Goal: Information Seeking & Learning: Learn about a topic

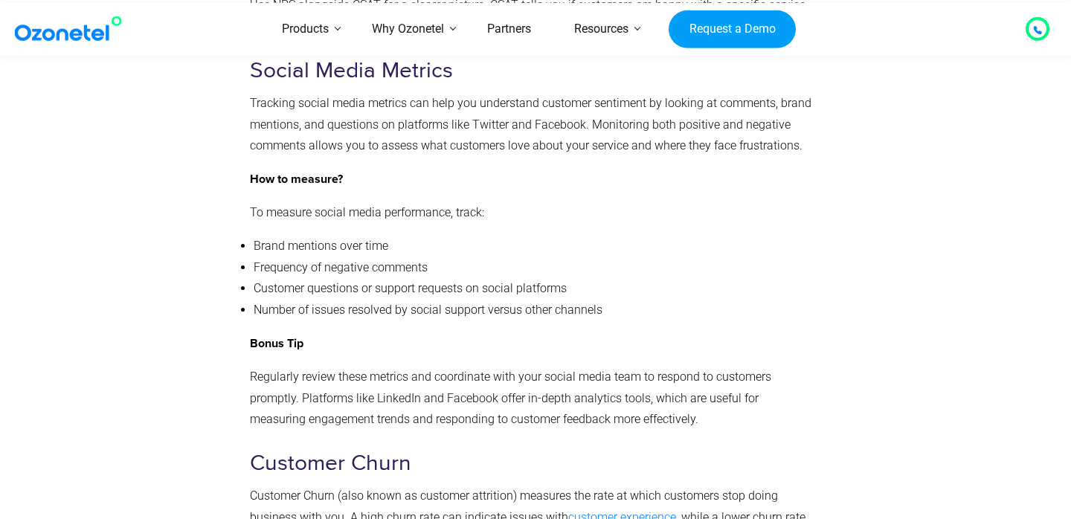
scroll to position [4616, 0]
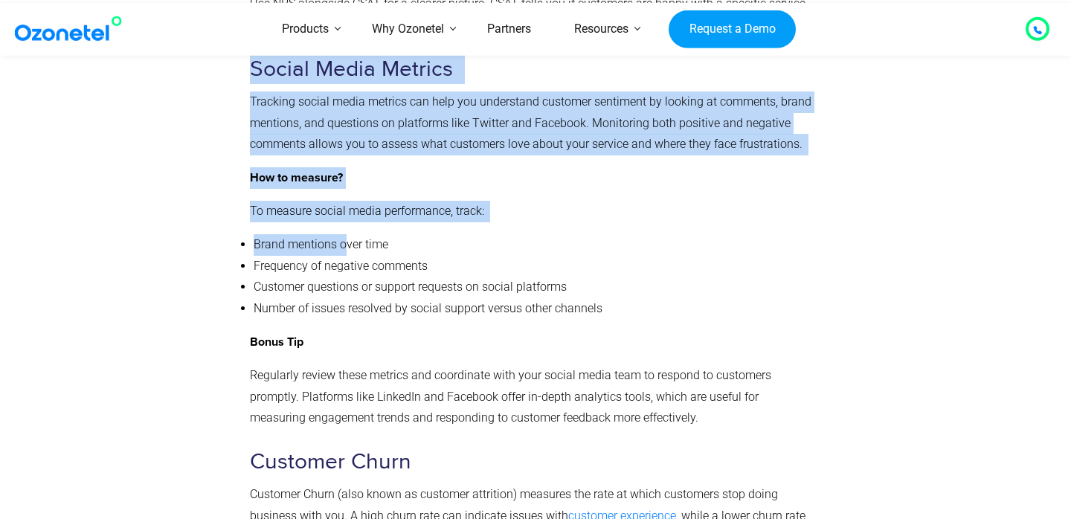
drag, startPoint x: 255, startPoint y: 73, endPoint x: 343, endPoint y: 254, distance: 201.8
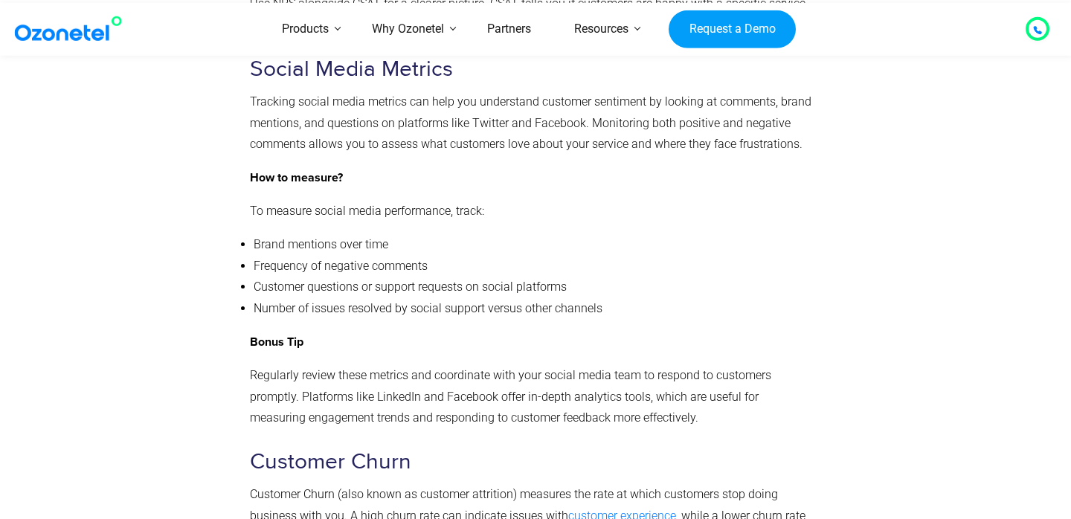
click at [397, 268] on span "Frequency of negative comments" at bounding box center [341, 266] width 174 height 14
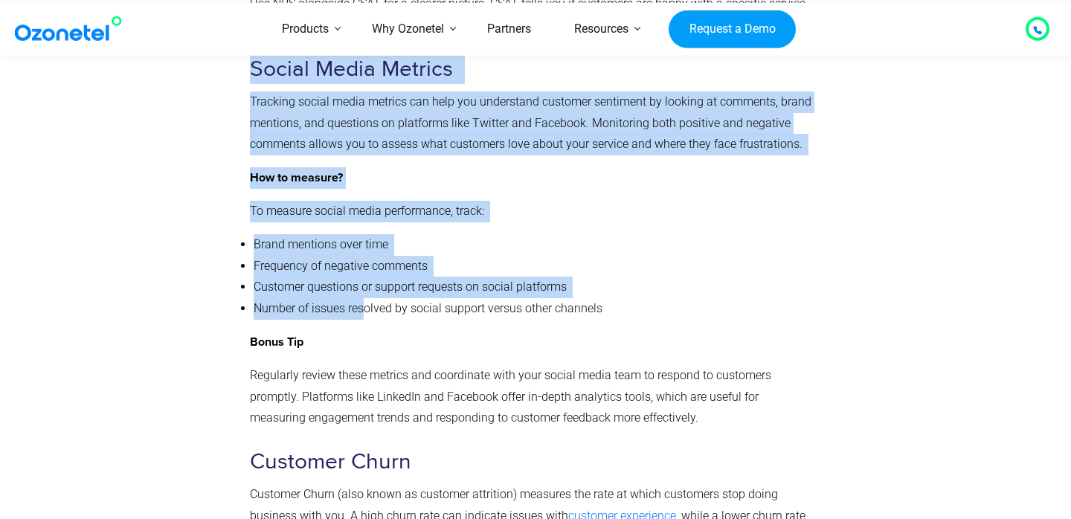
drag, startPoint x: 251, startPoint y: 70, endPoint x: 363, endPoint y: 305, distance: 260.1
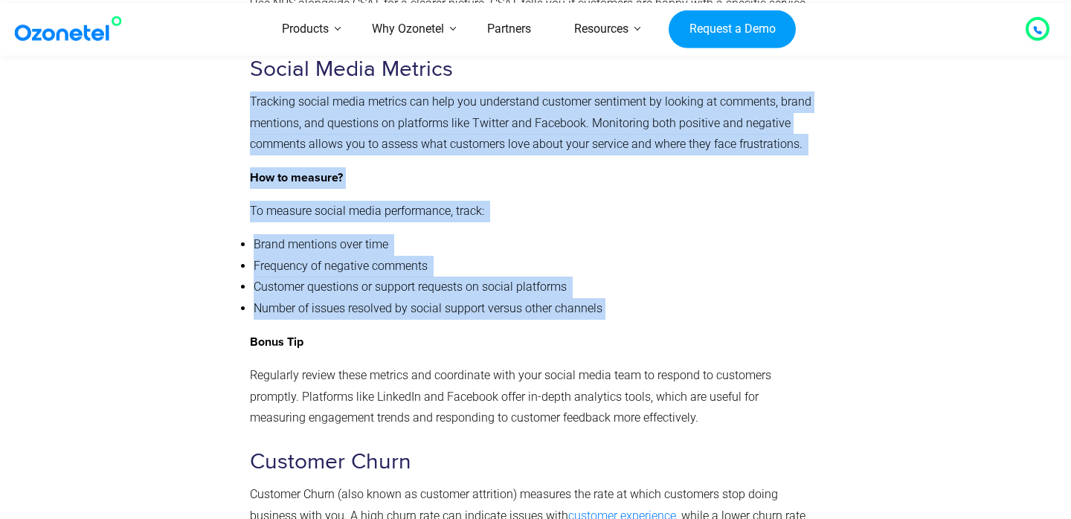
drag, startPoint x: 612, startPoint y: 314, endPoint x: 254, endPoint y: 105, distance: 414.8
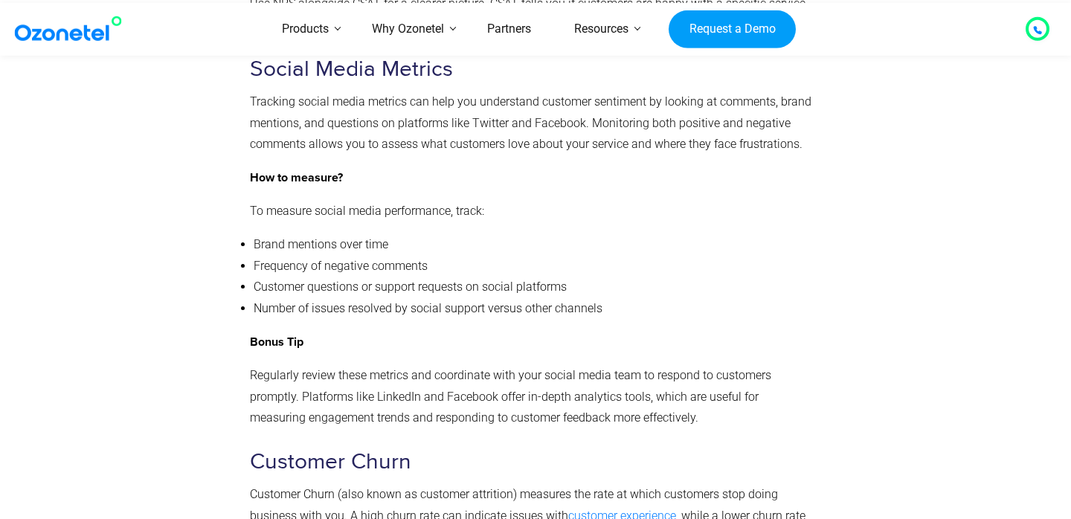
click at [256, 124] on span "Tracking social media metrics can help you understand customer sentiment by loo…" at bounding box center [530, 122] width 561 height 57
click at [251, 77] on span "Social Media Metrics" at bounding box center [351, 69] width 203 height 27
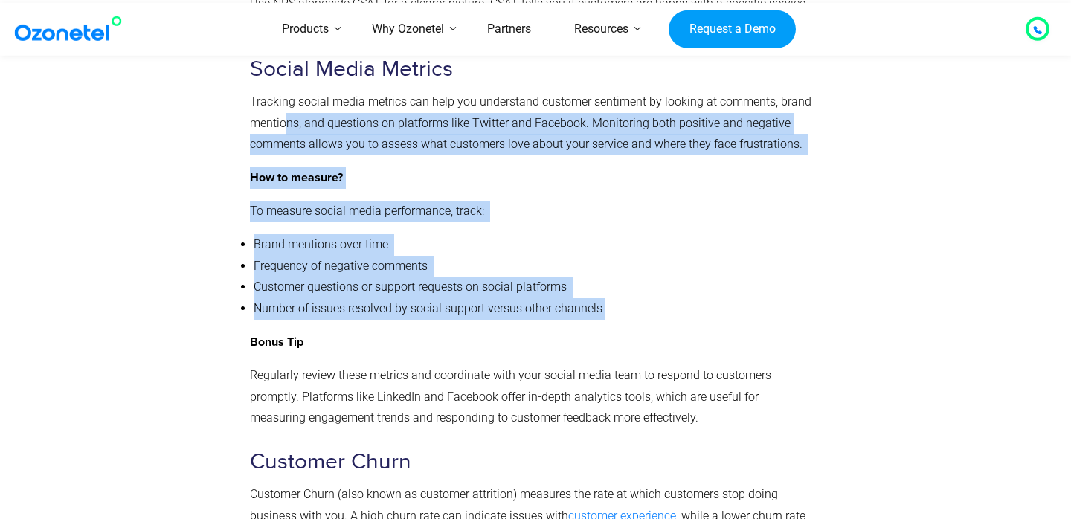
drag, startPoint x: 610, startPoint y: 316, endPoint x: 283, endPoint y: 137, distance: 373.0
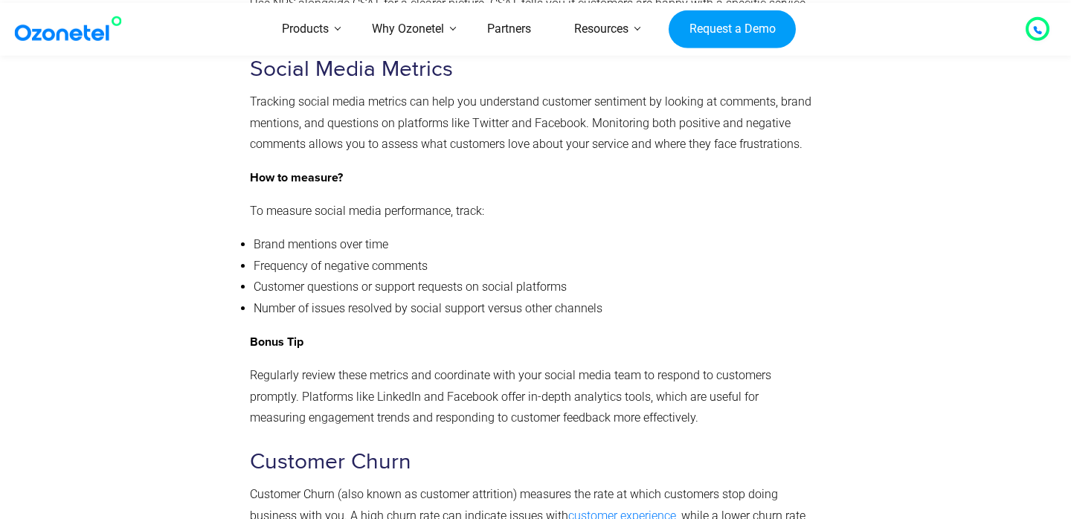
click at [251, 146] on span "Tracking social media metrics can help you understand customer sentiment by loo…" at bounding box center [530, 122] width 561 height 57
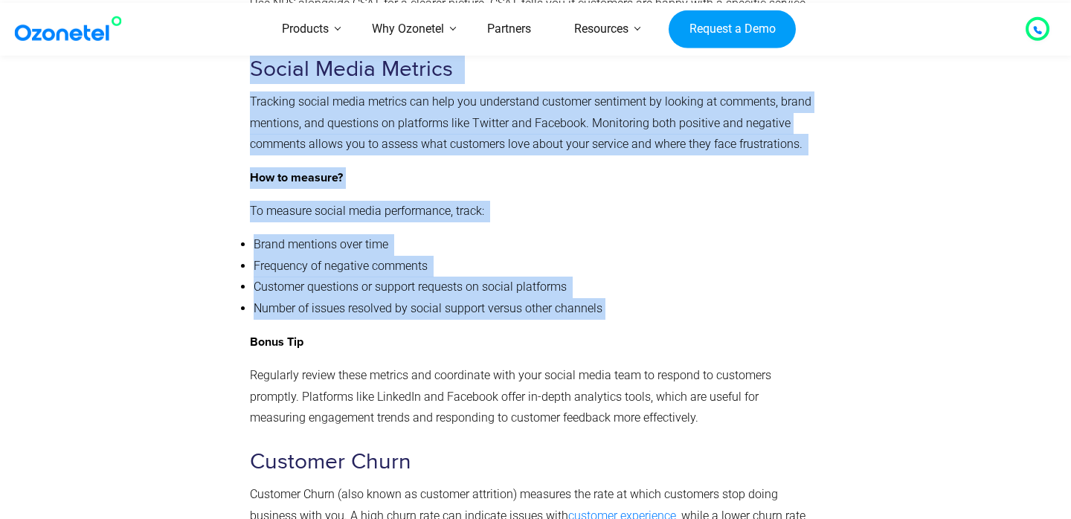
drag, startPoint x: 255, startPoint y: 74, endPoint x: 605, endPoint y: 315, distance: 425.4
click at [616, 317] on li "Number of issues resolved by social support versus other channels" at bounding box center [534, 309] width 561 height 22
drag, startPoint x: 609, startPoint y: 312, endPoint x: 251, endPoint y: 64, distance: 435.5
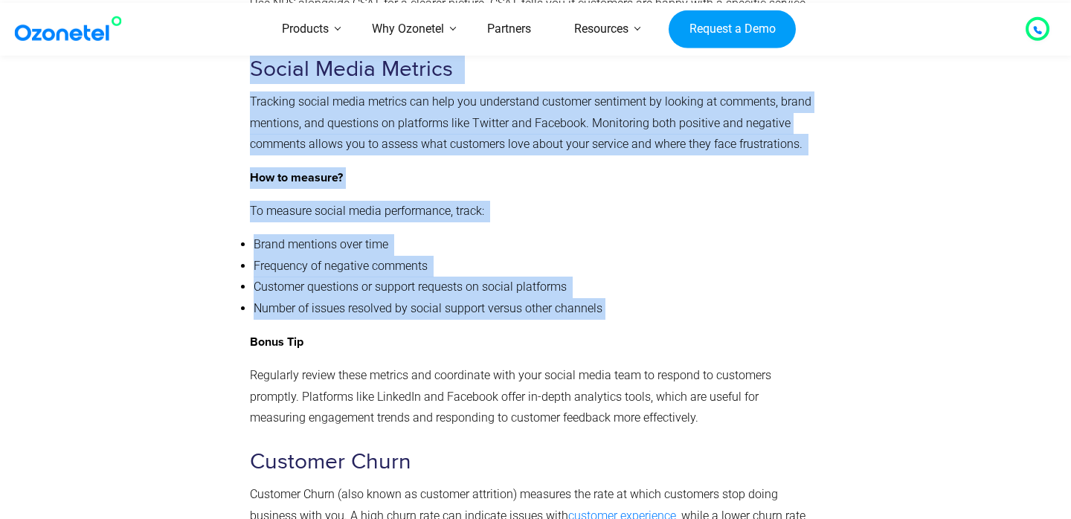
click at [266, 98] on p "Tracking social media metrics can help you understand customer sentiment by loo…" at bounding box center [532, 123] width 564 height 64
drag, startPoint x: 255, startPoint y: 73, endPoint x: 607, endPoint y: 316, distance: 428.1
click at [616, 314] on li "Number of issues resolved by social support versus other channels" at bounding box center [534, 309] width 561 height 22
drag, startPoint x: 254, startPoint y: 71, endPoint x: 585, endPoint y: 318, distance: 413.8
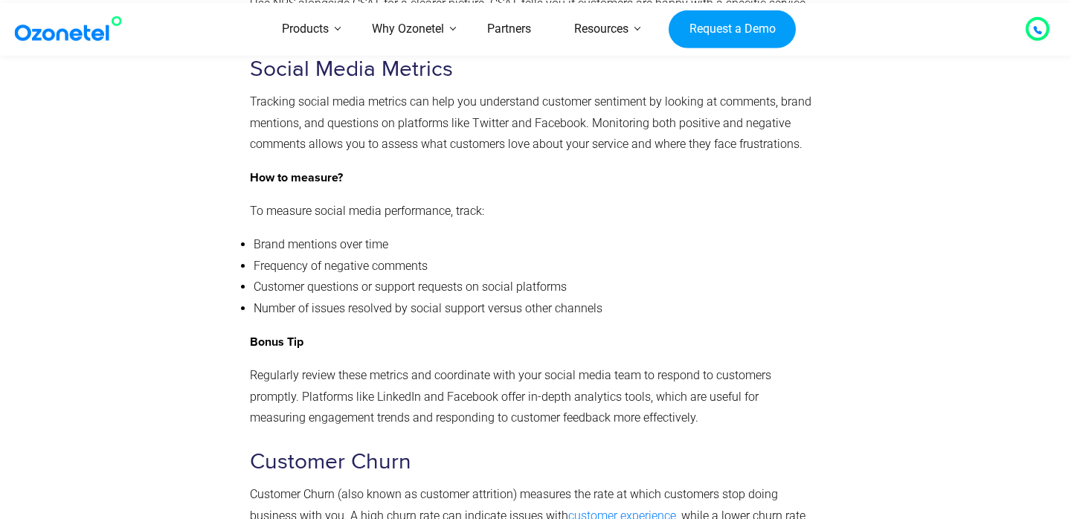
click at [611, 320] on li "Number of issues resolved by social support versus other channels" at bounding box center [534, 309] width 561 height 22
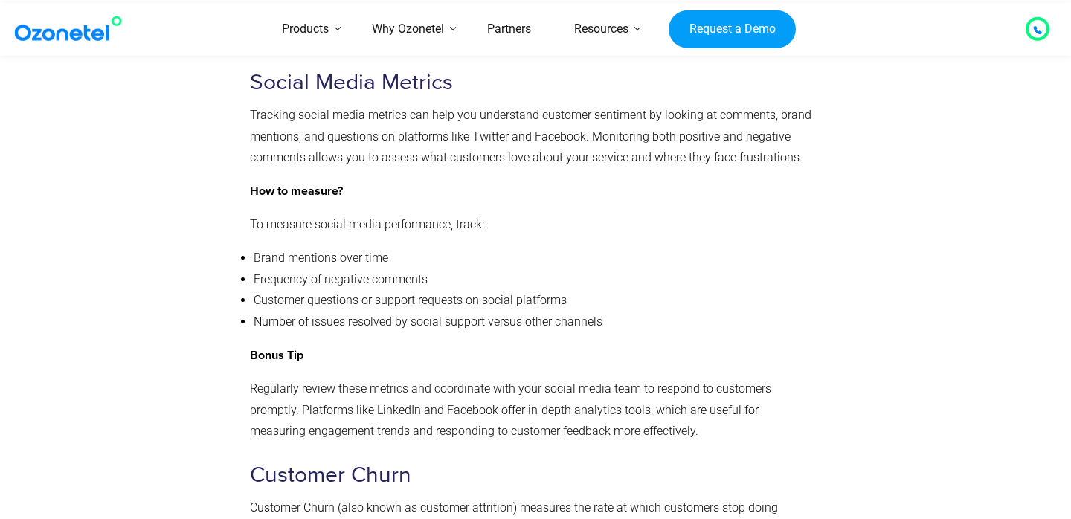
scroll to position [4594, 0]
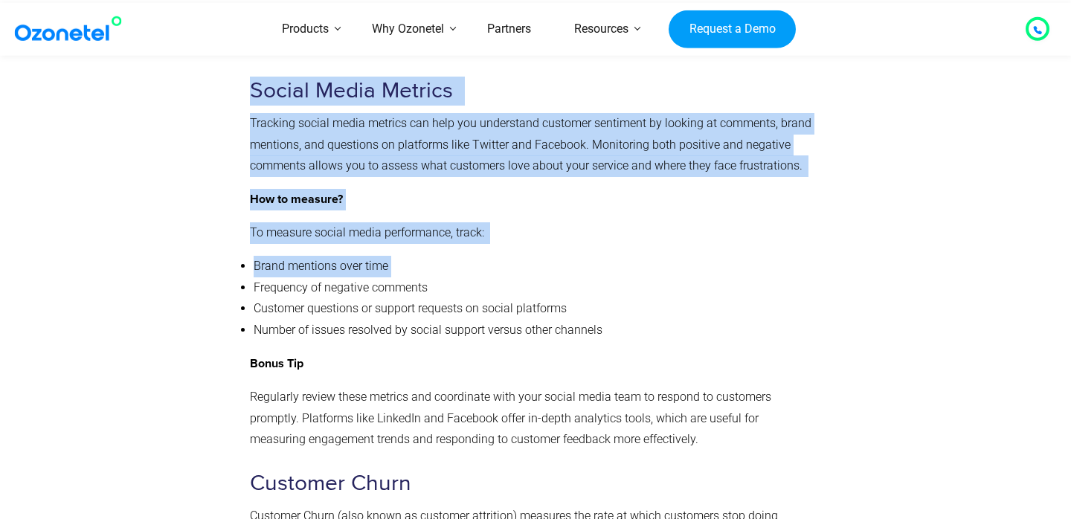
drag, startPoint x: 252, startPoint y: 93, endPoint x: 483, endPoint y: 264, distance: 287.6
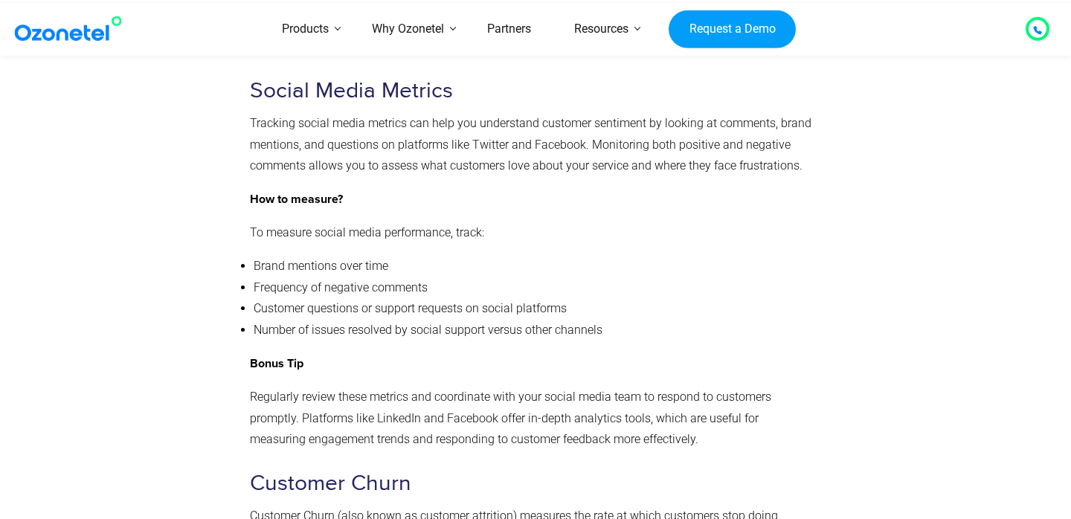
click at [489, 299] on li "Frequency of negative comments" at bounding box center [534, 288] width 561 height 22
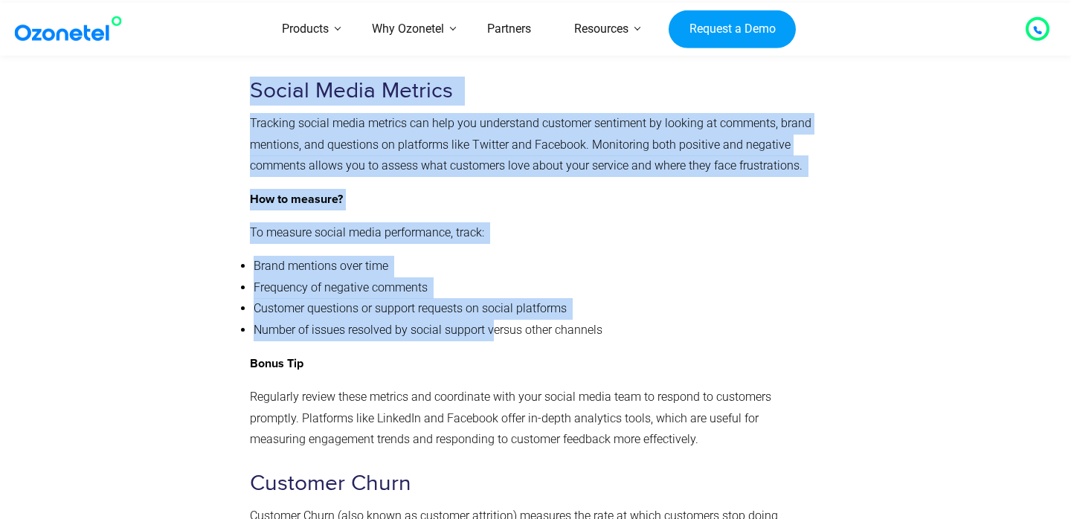
drag, startPoint x: 252, startPoint y: 98, endPoint x: 496, endPoint y: 328, distance: 335.0
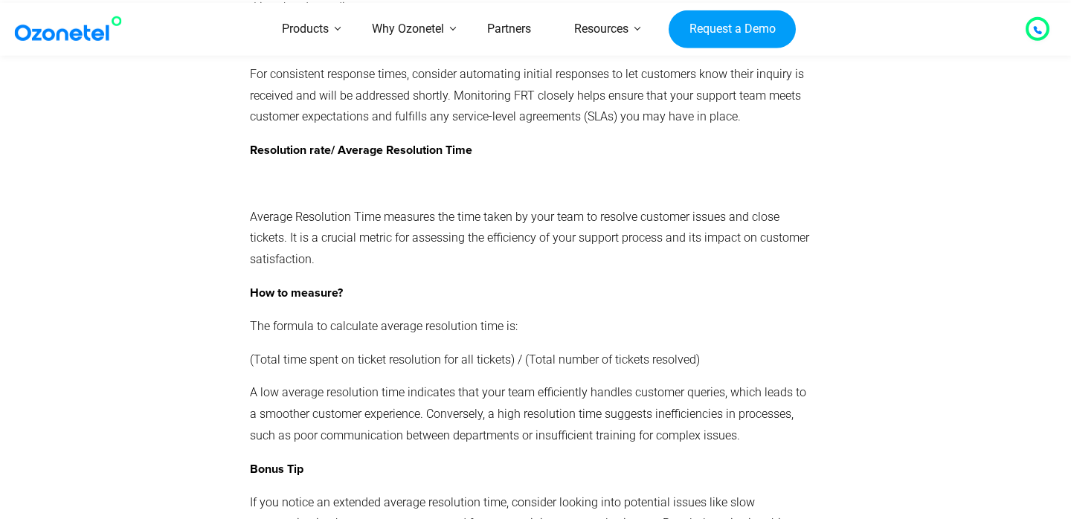
scroll to position [5847, 0]
